Goal: Find specific page/section: Find specific page/section

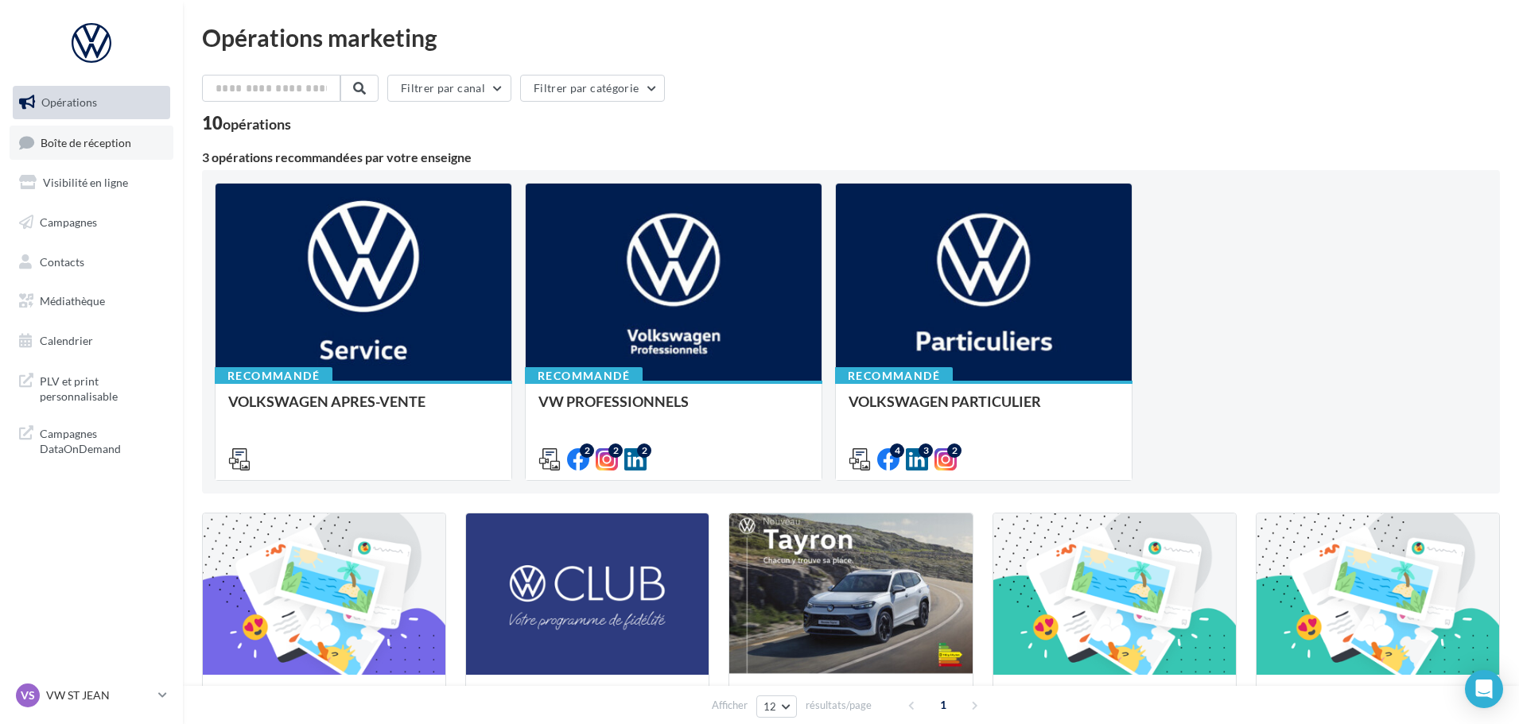
click at [97, 145] on span "Boîte de réception" at bounding box center [86, 142] width 91 height 14
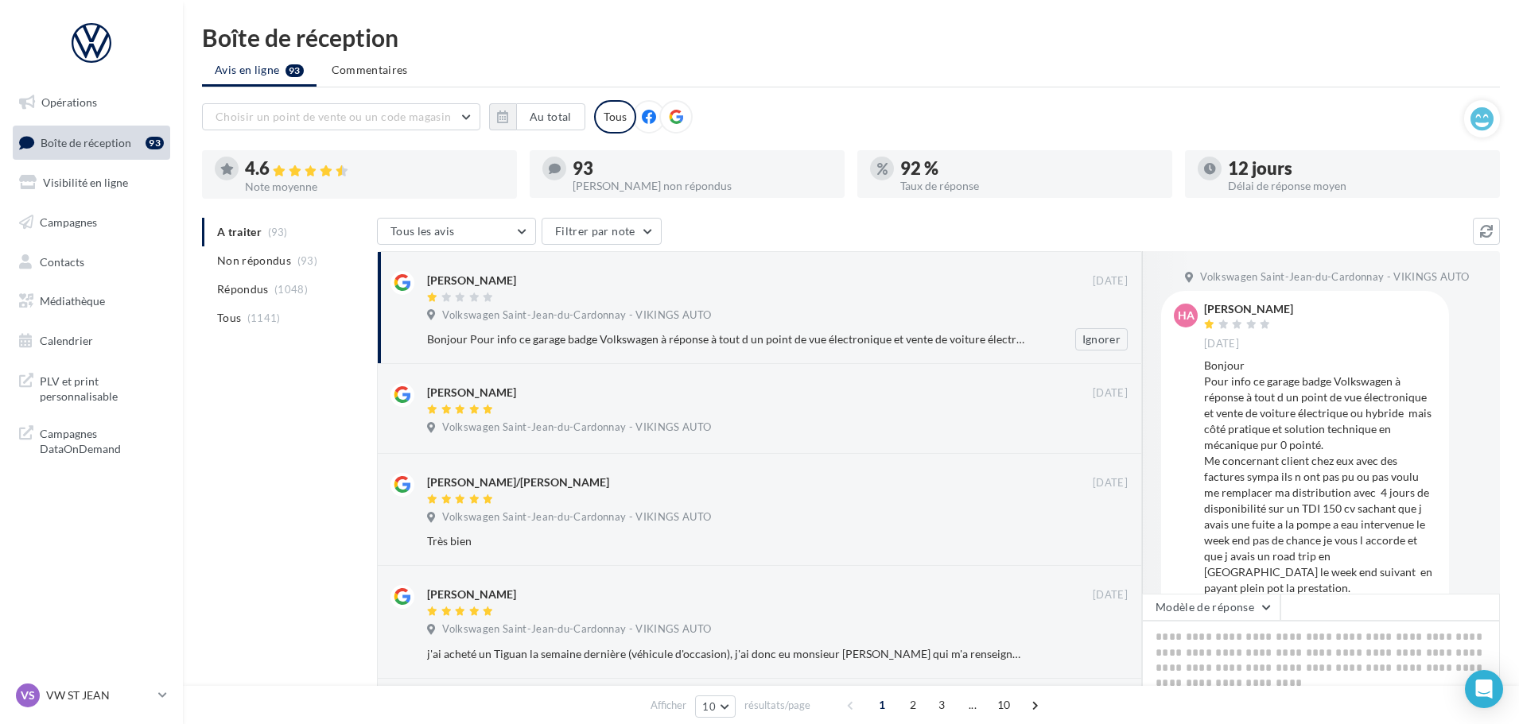
click at [531, 290] on div "[PERSON_NAME]" at bounding box center [759, 287] width 665 height 33
click at [93, 684] on div "VS VW ST JEAN vw-stj-vau" at bounding box center [84, 696] width 136 height 24
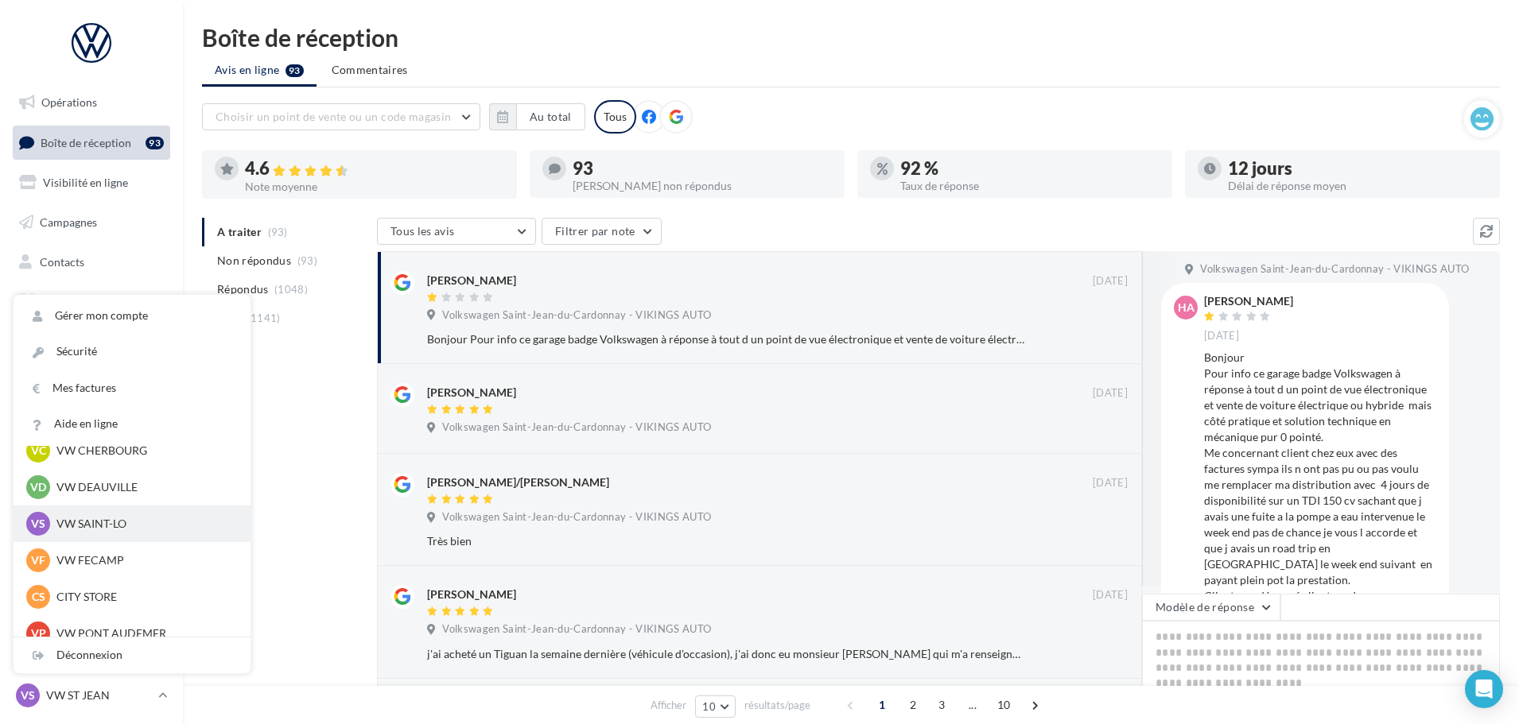
scroll to position [159, 0]
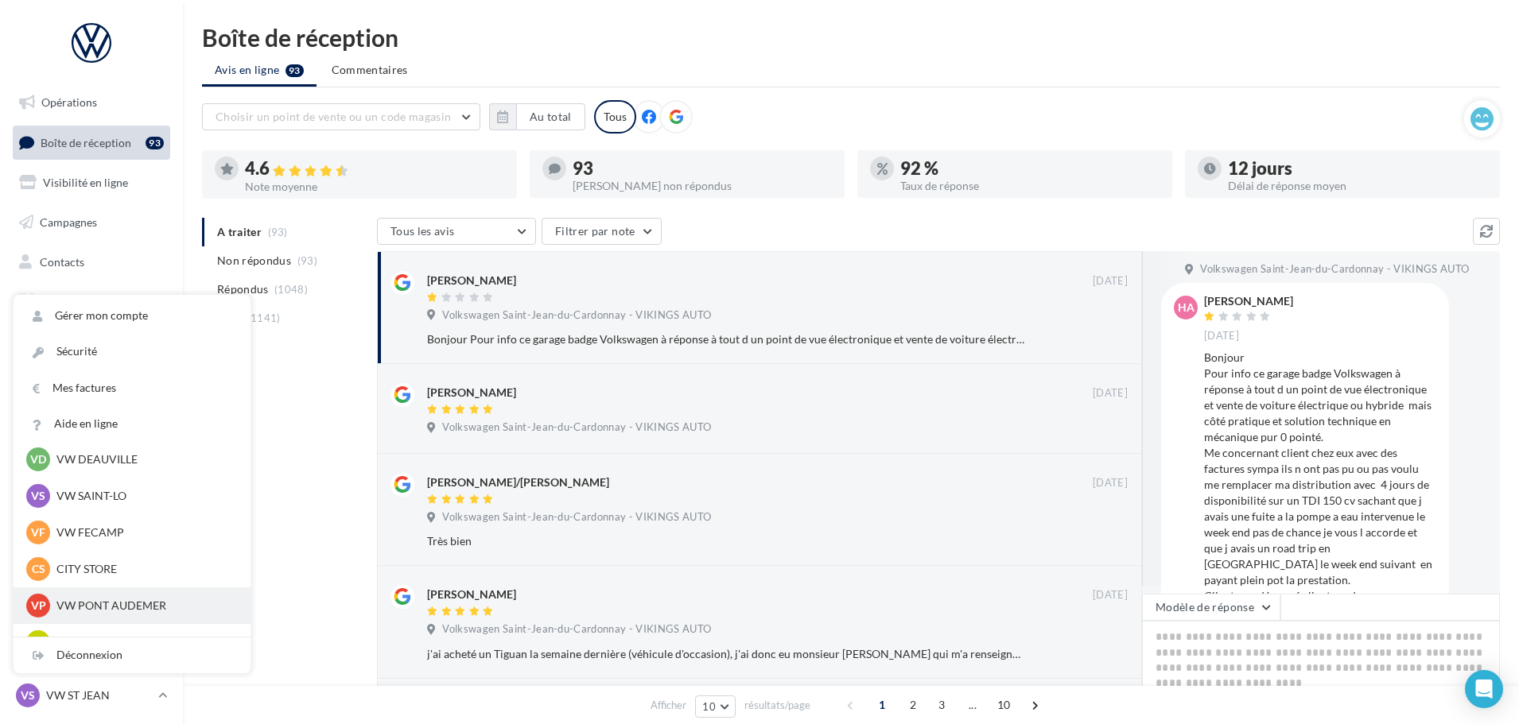
click at [108, 605] on p "VW PONT AUDEMER" at bounding box center [143, 606] width 175 height 16
